Goal: Find specific page/section: Find specific page/section

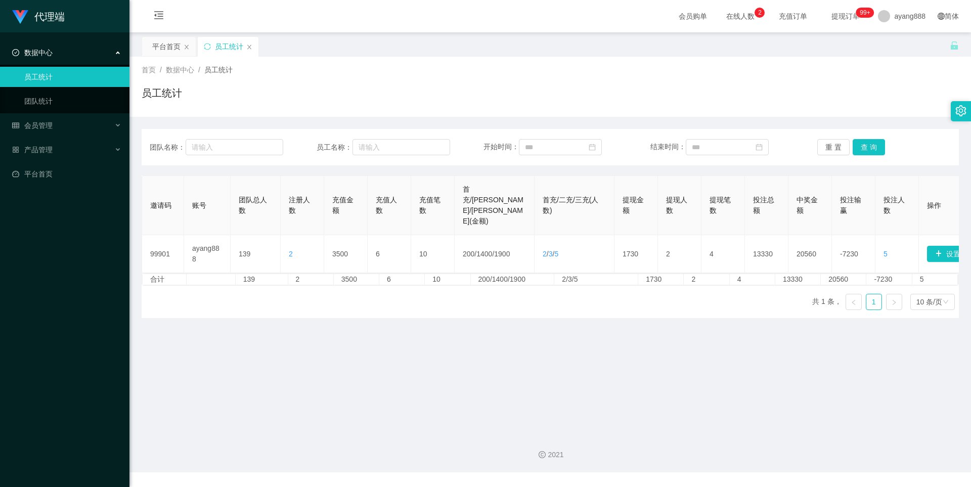
click at [906, 334] on main "关闭左侧 关闭右侧 关闭其它 刷新页面 平台首页 员工统计 首页 / 数据中心 / 员工统计 / 员工统计 团队名称： 员工名称： 开始时间： 结束时间： 重…" at bounding box center [550, 228] width 842 height 393
